Goal: Task Accomplishment & Management: Complete application form

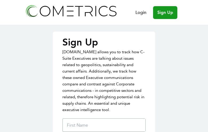
type input "rhfgIAPxWgA"
type input "pwSOjcYSX"
type input "SWdQizkxIClUj"
type input "[EMAIL_ADDRESS][DOMAIN_NAME]"
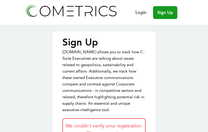
type input "vztBZgFOJct"
type input "rLyeyykbHxrcXK"
type input "sxsWkhBGb"
type input "[EMAIL_ADDRESS][DOMAIN_NAME]"
